Goal: Task Accomplishment & Management: Use online tool/utility

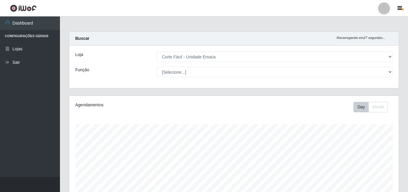
select select "201"
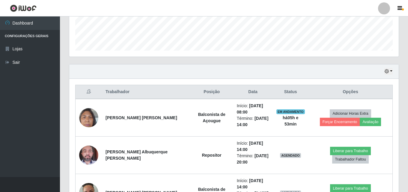
scroll to position [150, 0]
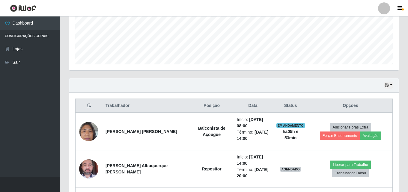
click at [396, 84] on div "Hoje 1 dia 3 dias 1 Semana Não encerrados" at bounding box center [234, 85] width 330 height 14
click at [392, 85] on button "button" at bounding box center [389, 85] width 8 height 7
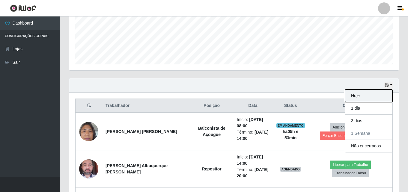
click at [358, 98] on button "Hoje" at bounding box center [368, 96] width 47 height 13
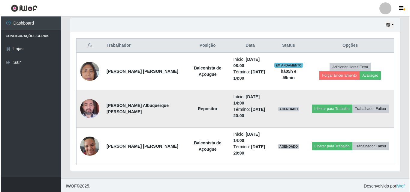
scroll to position [212, 0]
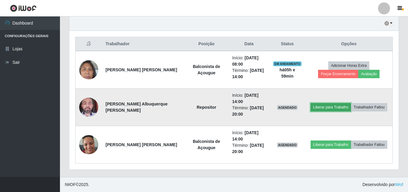
click at [327, 106] on button "Liberar para Trabalho" at bounding box center [331, 107] width 40 height 8
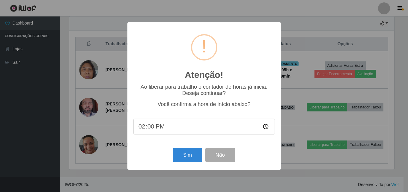
scroll to position [124, 327]
click at [180, 156] on button "Sim" at bounding box center [188, 155] width 29 height 14
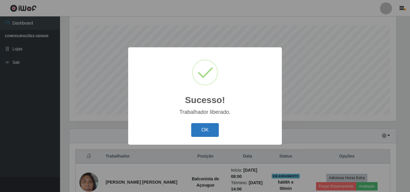
click at [216, 129] on button "OK" at bounding box center [205, 130] width 28 height 14
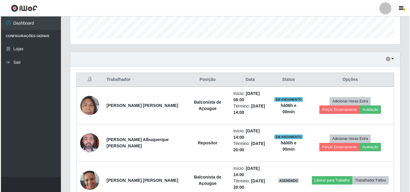
scroll to position [212, 0]
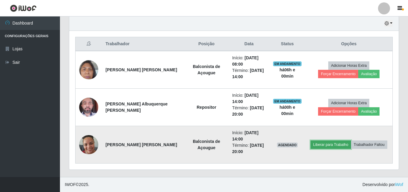
click at [319, 145] on button "Liberar para Trabalho" at bounding box center [331, 145] width 40 height 8
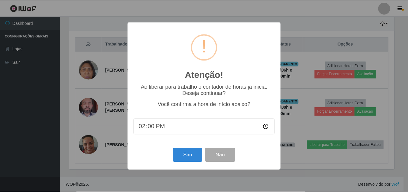
scroll to position [124, 327]
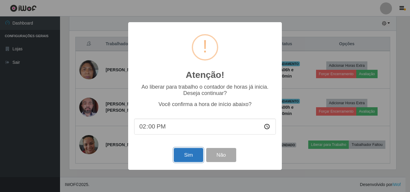
click at [189, 154] on button "Sim" at bounding box center [188, 155] width 29 height 14
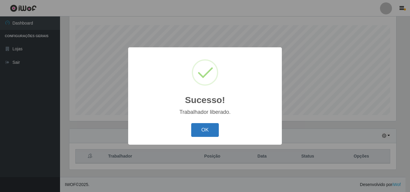
click at [214, 128] on button "OK" at bounding box center [205, 130] width 28 height 14
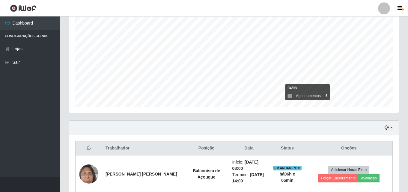
scroll to position [189, 0]
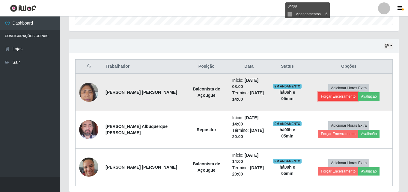
click at [358, 92] on button "Forçar Encerramento" at bounding box center [338, 96] width 40 height 8
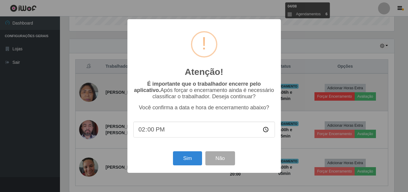
scroll to position [124, 327]
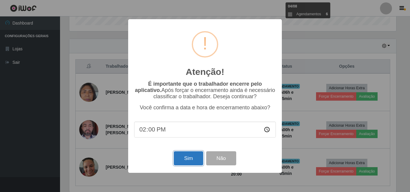
click at [183, 163] on button "Sim" at bounding box center [188, 158] width 29 height 14
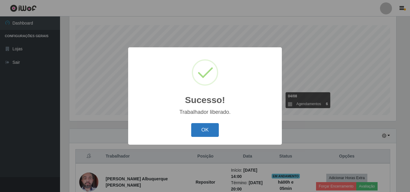
click at [207, 131] on button "OK" at bounding box center [205, 130] width 28 height 14
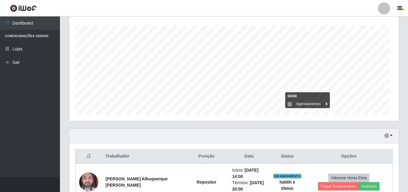
scroll to position [124, 330]
